Goal: Information Seeking & Learning: Learn about a topic

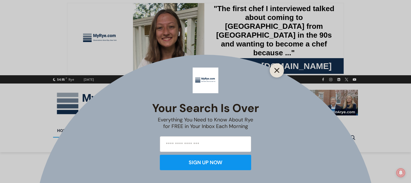
click at [275, 69] on line "Close" at bounding box center [277, 70] width 4 height 4
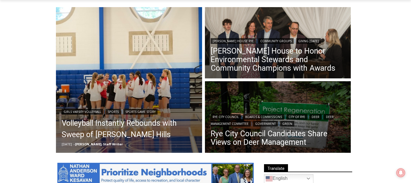
scroll to position [168, 0]
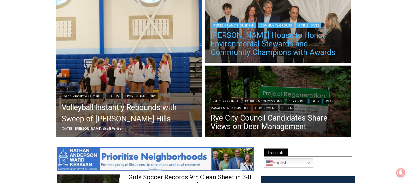
click at [241, 48] on link "[PERSON_NAME] House to Honor Environmental Stewards and Community Champions wit…" at bounding box center [277, 44] width 135 height 26
